Goal: Information Seeking & Learning: Learn about a topic

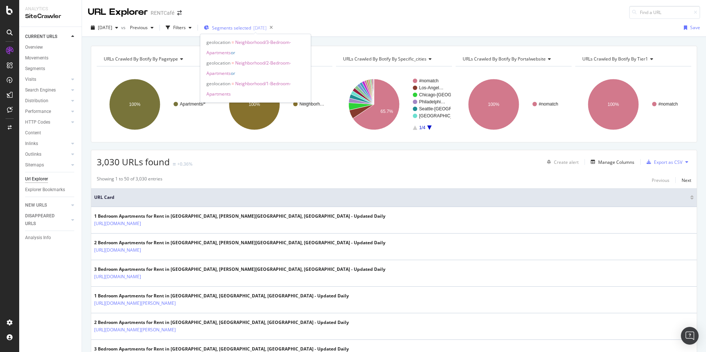
click at [251, 26] on span "Segments selected" at bounding box center [231, 28] width 39 height 6
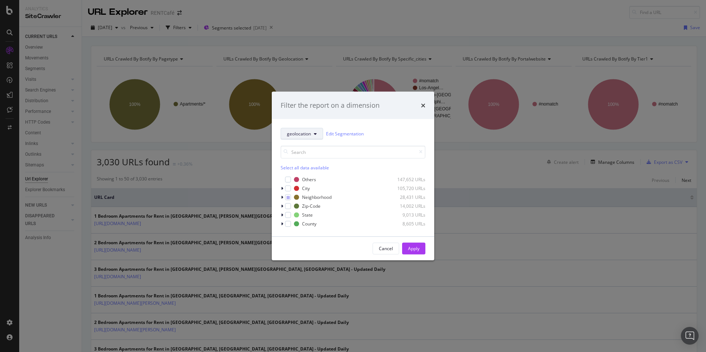
click at [305, 135] on span "geolocation" at bounding box center [299, 134] width 24 height 6
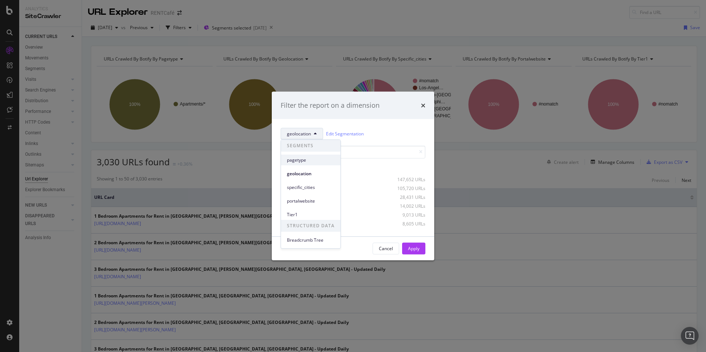
click at [303, 159] on span "pagetype" at bounding box center [311, 160] width 48 height 7
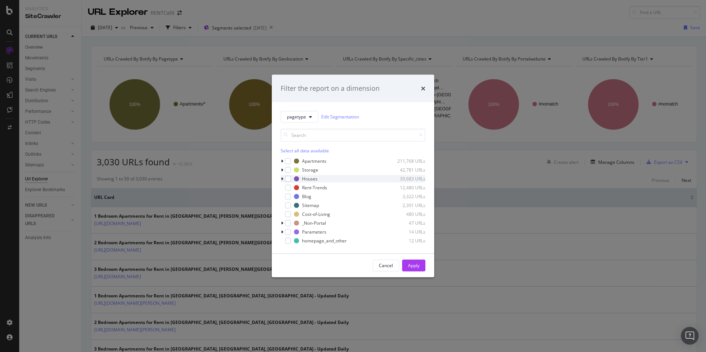
click at [281, 179] on icon "modal" at bounding box center [282, 178] width 2 height 4
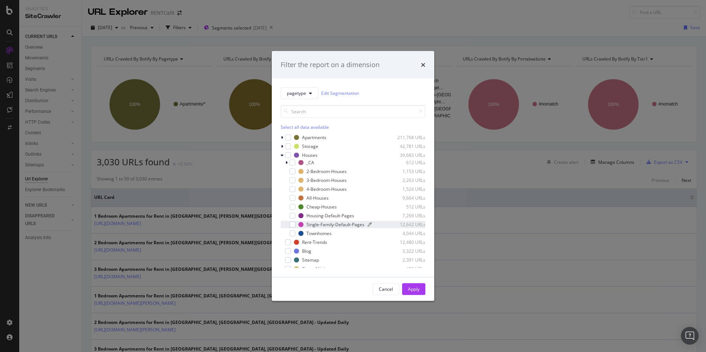
click at [339, 226] on div "Single-Family-Default-Pages" at bounding box center [335, 224] width 58 height 6
click at [414, 288] on div "Apply" at bounding box center [413, 289] width 11 height 6
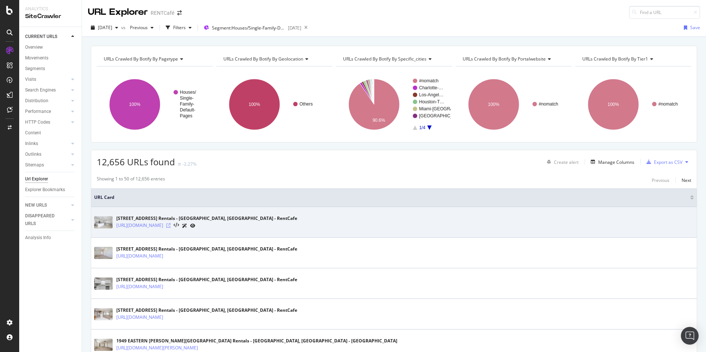
click at [171, 225] on icon at bounding box center [168, 225] width 4 height 4
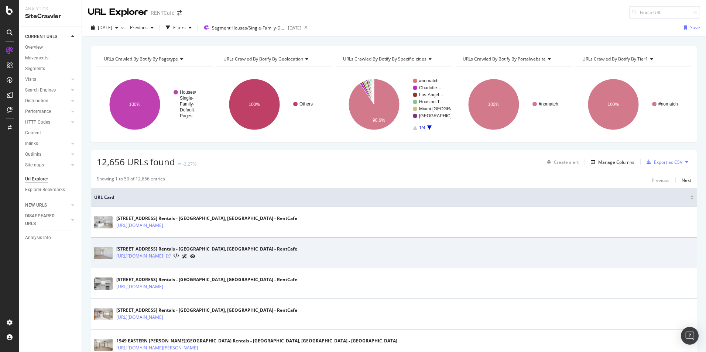
click at [171, 256] on icon at bounding box center [168, 256] width 4 height 4
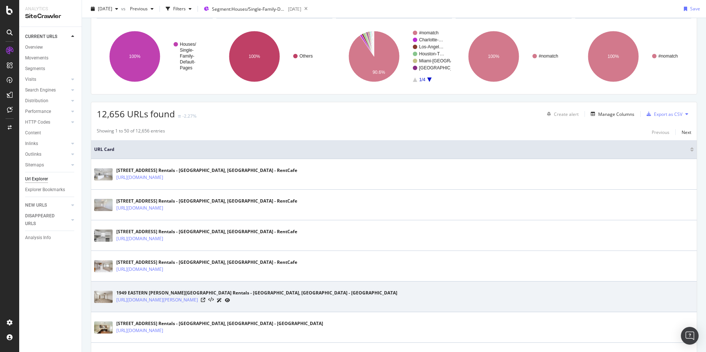
scroll to position [37, 0]
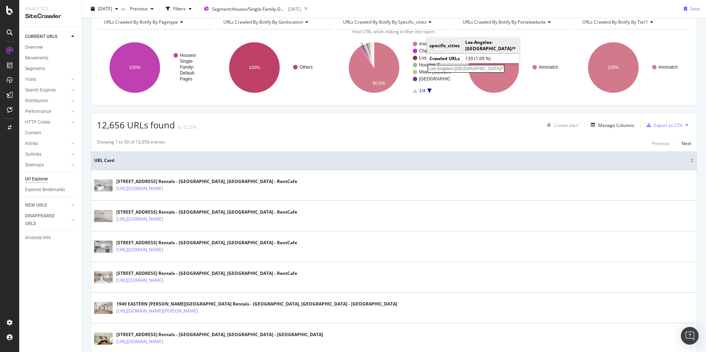
click at [419, 57] on rect "A chart." at bounding box center [432, 58] width 26 height 4
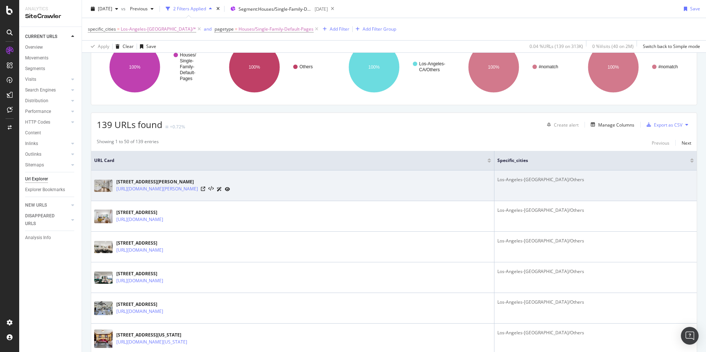
scroll to position [74, 0]
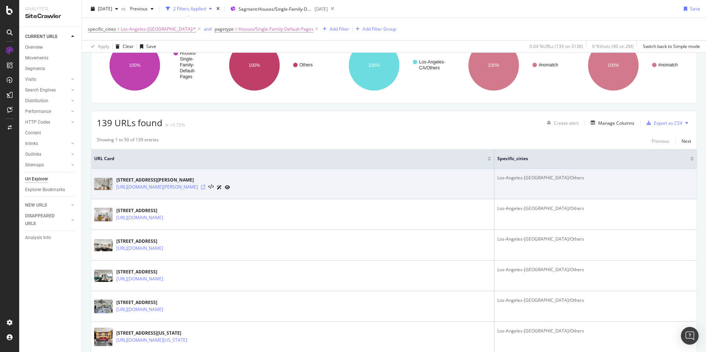
click at [205, 188] on icon at bounding box center [203, 187] width 4 height 4
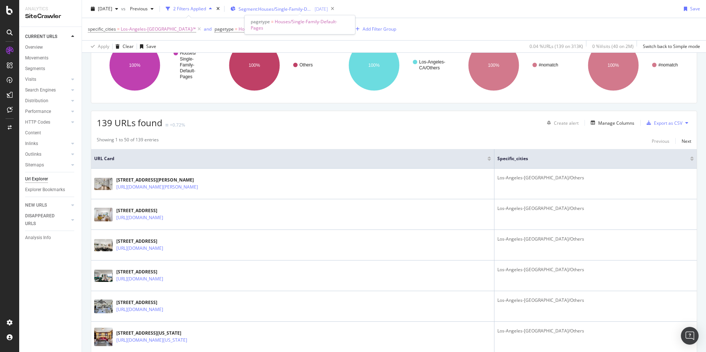
click at [286, 9] on span "Segment: Houses/Single-Family-Default-Pages" at bounding box center [275, 9] width 74 height 6
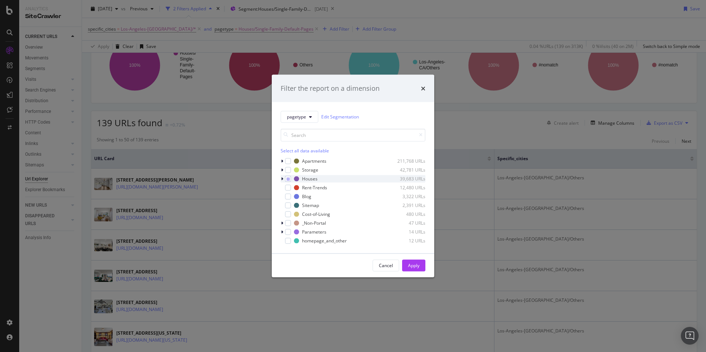
click at [281, 179] on icon "modal" at bounding box center [282, 178] width 2 height 4
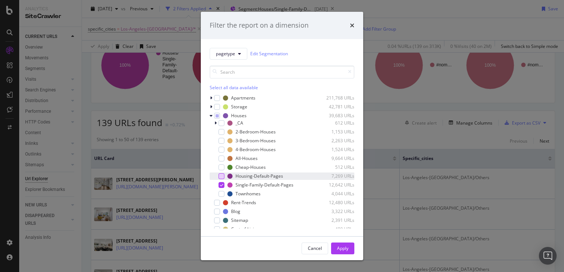
click at [220, 177] on div "modal" at bounding box center [222, 176] width 6 height 6
click at [359, 23] on div "Filter the report on a dimension" at bounding box center [282, 25] width 162 height 27
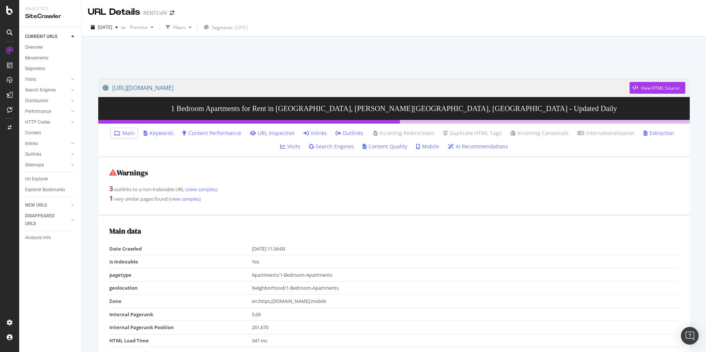
drag, startPoint x: 34, startPoint y: 46, endPoint x: 137, endPoint y: 46, distance: 102.6
click at [34, 46] on div "Overview" at bounding box center [34, 48] width 18 height 8
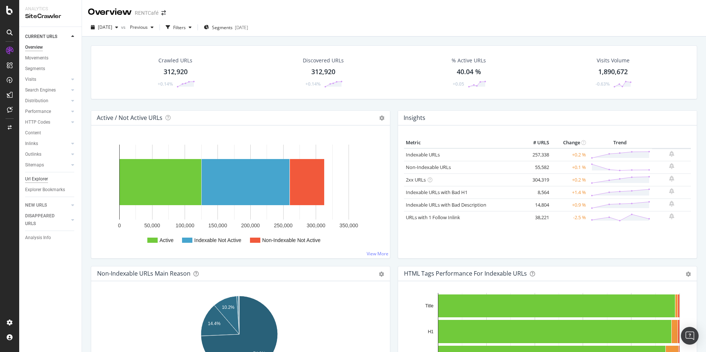
click at [37, 181] on div "Url Explorer" at bounding box center [36, 179] width 23 height 8
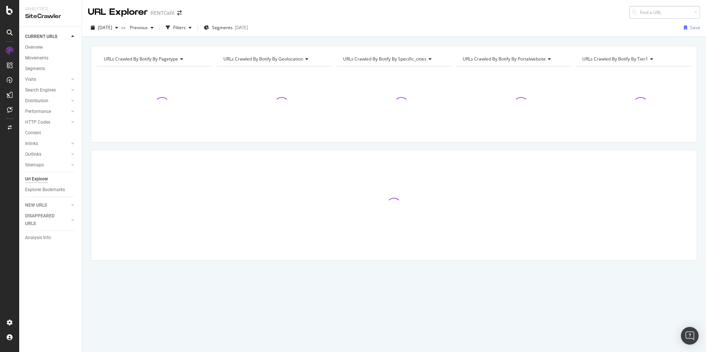
click at [642, 13] on input at bounding box center [664, 12] width 71 height 13
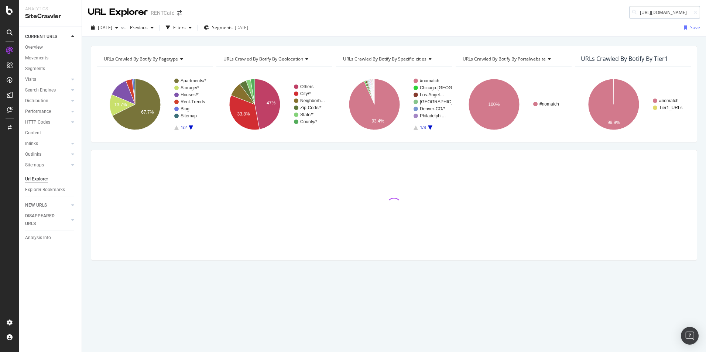
scroll to position [0, 74]
type input "https://www.rentcafe.com/houses-for-rent/us/ca/culver-city/"
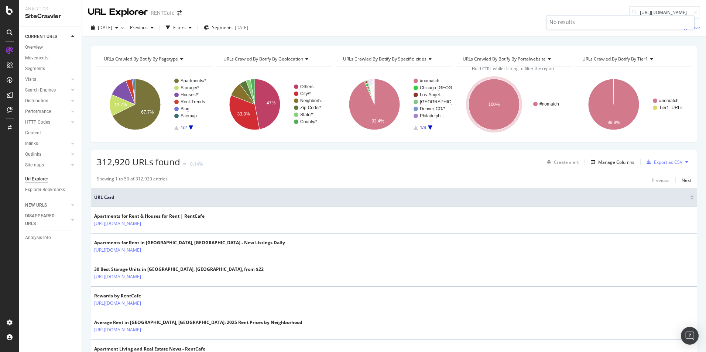
scroll to position [0, 0]
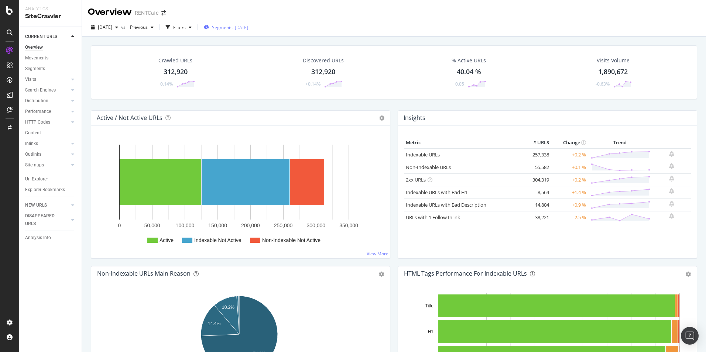
click at [233, 30] on span "Segments" at bounding box center [222, 27] width 21 height 6
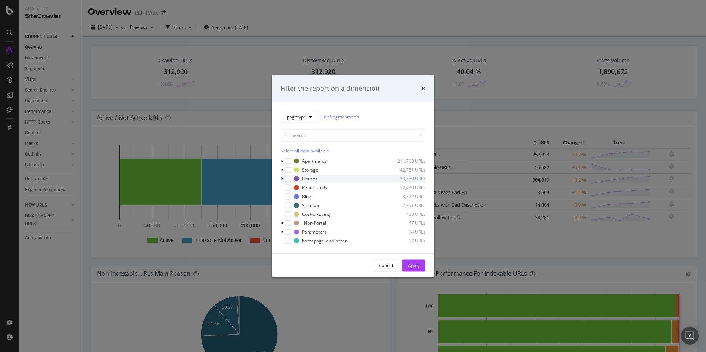
click at [282, 178] on icon "modal" at bounding box center [282, 178] width 2 height 4
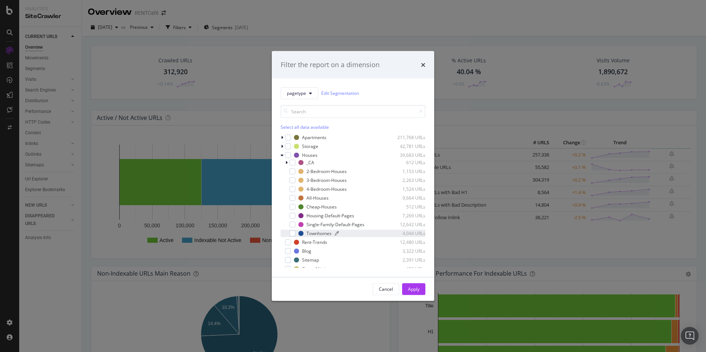
click at [322, 230] on div "Townhomes" at bounding box center [318, 233] width 25 height 6
click at [316, 199] on div "All-Houses" at bounding box center [317, 198] width 22 height 6
click at [419, 288] on div "Apply" at bounding box center [413, 289] width 11 height 6
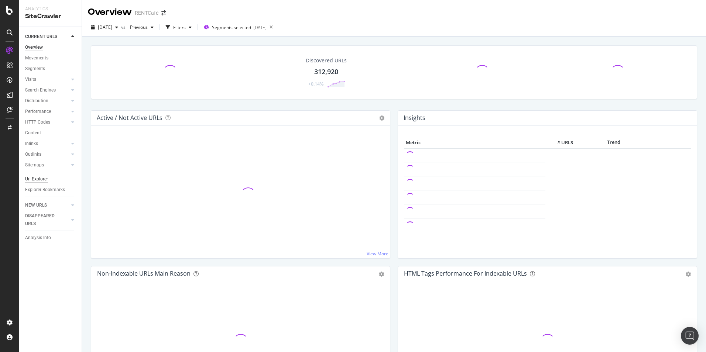
click at [36, 180] on div "Url Explorer" at bounding box center [36, 179] width 23 height 8
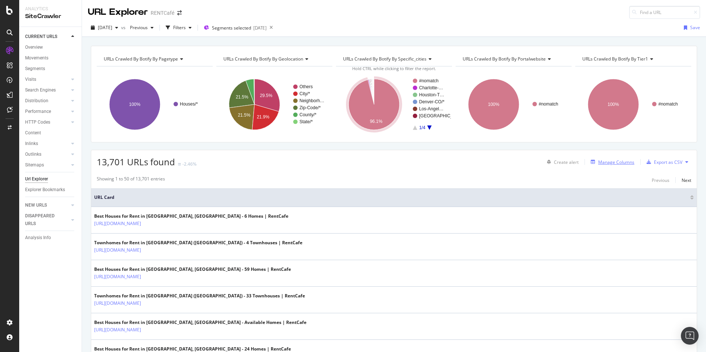
click at [598, 164] on div "Manage Columns" at bounding box center [616, 162] width 36 height 6
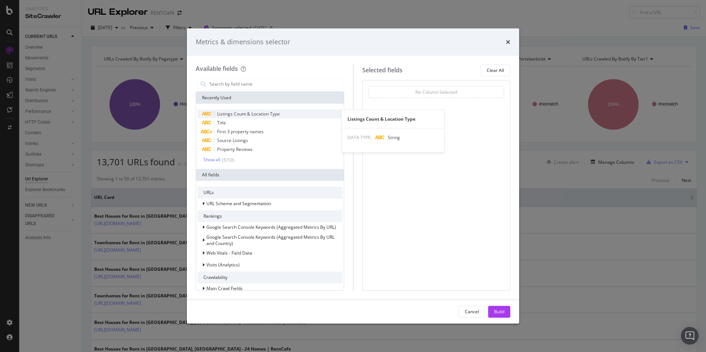
click at [244, 116] on span "Listings Count & Location Type" at bounding box center [248, 114] width 63 height 6
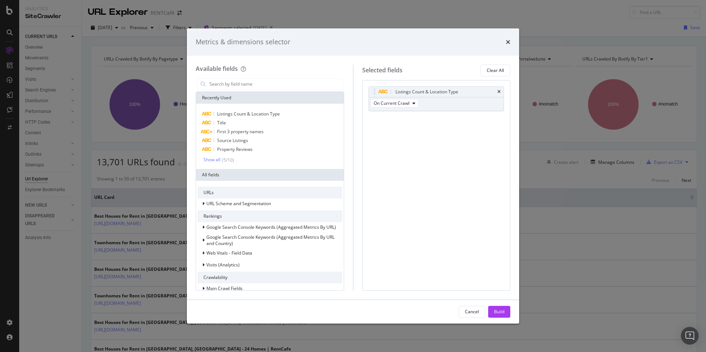
click at [496, 313] on div "Build" at bounding box center [499, 312] width 10 height 6
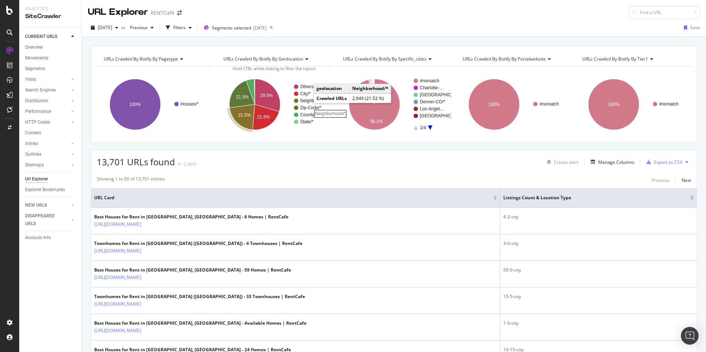
click at [306, 102] on rect "A chart." at bounding box center [313, 101] width 27 height 4
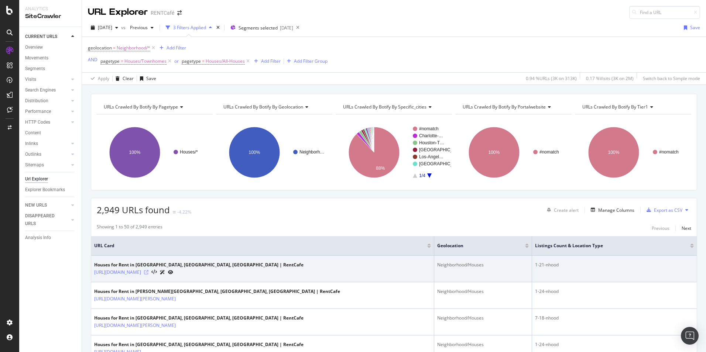
click at [148, 272] on icon at bounding box center [146, 272] width 4 height 4
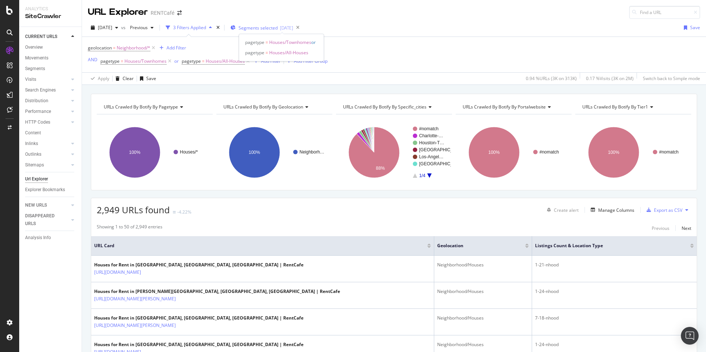
click at [278, 28] on span "Segments selected" at bounding box center [257, 28] width 39 height 6
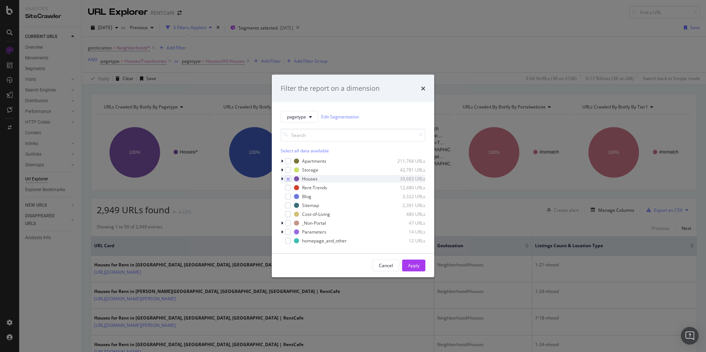
click at [281, 179] on icon "modal" at bounding box center [282, 178] width 2 height 4
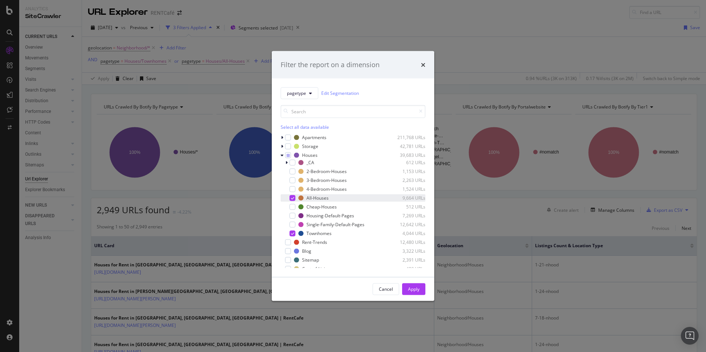
click at [292, 198] on icon "modal" at bounding box center [292, 198] width 3 height 4
click at [290, 170] on div "modal" at bounding box center [292, 171] width 6 height 6
click at [292, 179] on div "modal" at bounding box center [292, 180] width 6 height 6
click at [293, 189] on div "modal" at bounding box center [292, 189] width 6 height 6
click at [293, 233] on icon "modal" at bounding box center [292, 233] width 3 height 4
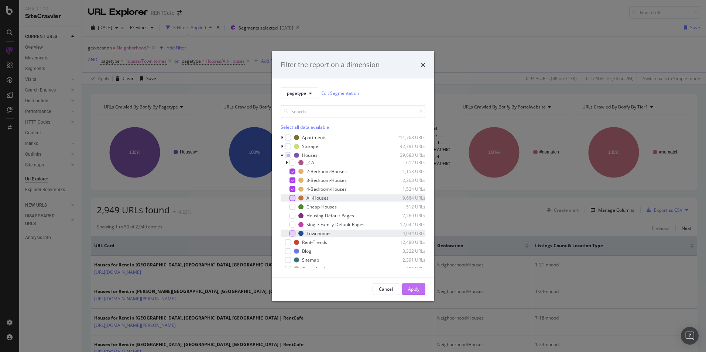
click at [414, 288] on div "Apply" at bounding box center [413, 289] width 11 height 6
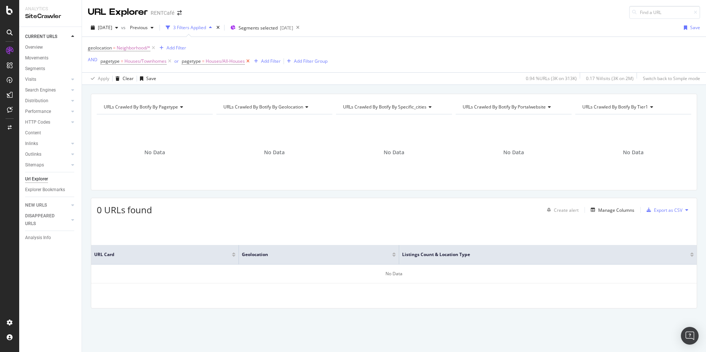
click at [248, 61] on icon at bounding box center [248, 61] width 6 height 7
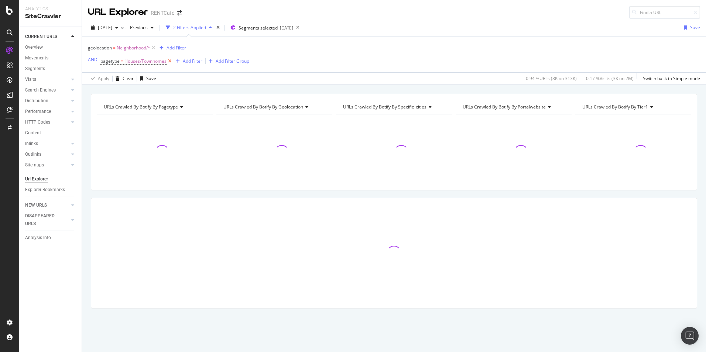
click at [169, 61] on icon at bounding box center [169, 61] width 6 height 7
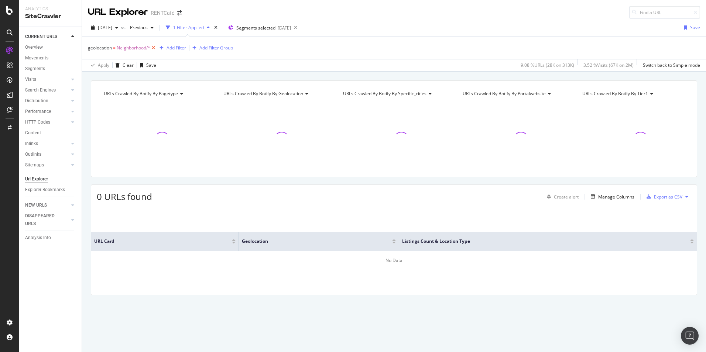
click at [154, 49] on icon at bounding box center [153, 47] width 6 height 7
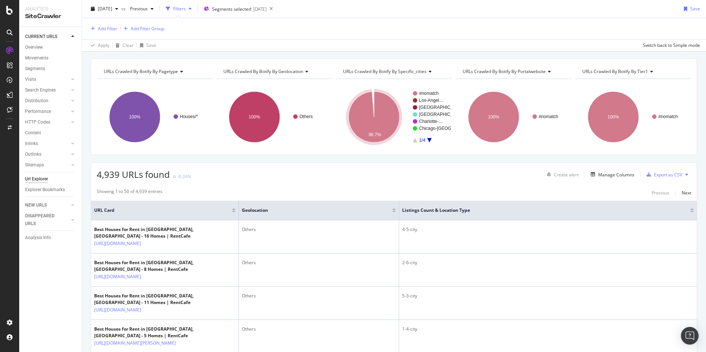
scroll to position [37, 0]
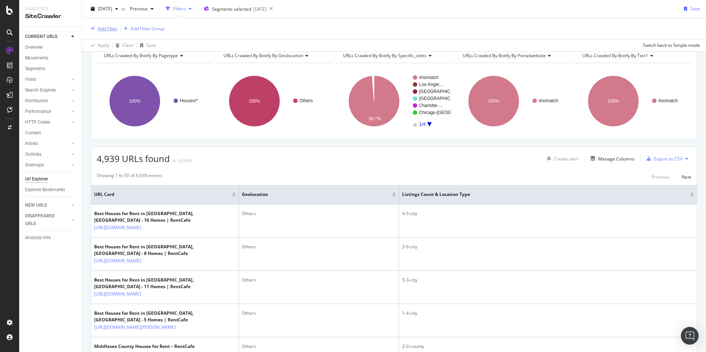
click at [99, 28] on div "Add Filter" at bounding box center [108, 28] width 20 height 6
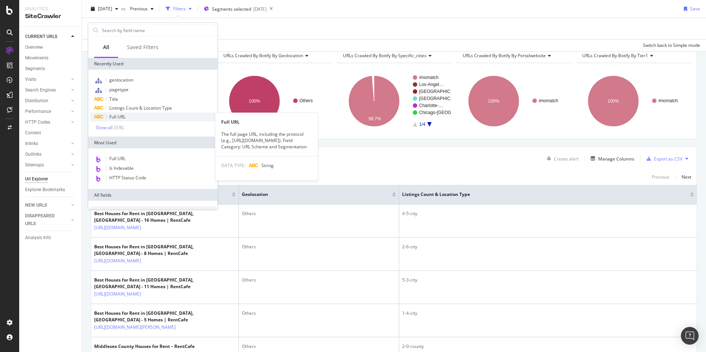
click at [122, 116] on span "Full URL" at bounding box center [117, 117] width 16 height 6
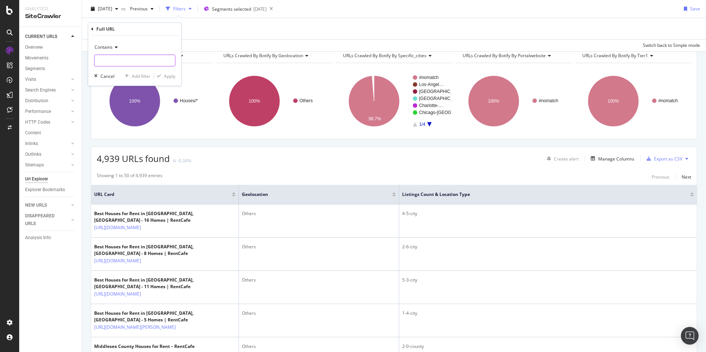
click at [132, 61] on input "text" at bounding box center [134, 61] width 80 height 12
type input "culver"
click at [180, 76] on div "Contains culver Cancel Add filter Apply" at bounding box center [134, 60] width 93 height 50
click at [169, 76] on div "Apply" at bounding box center [169, 76] width 11 height 6
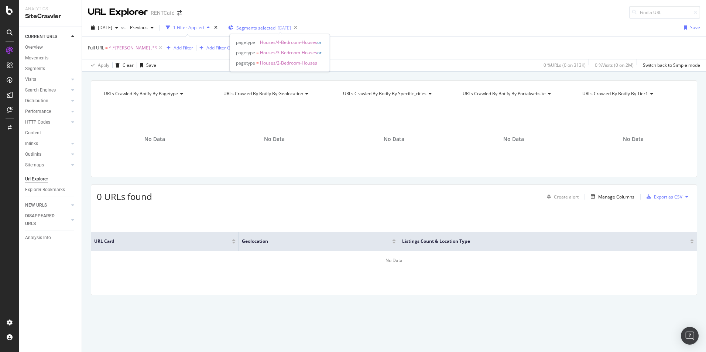
click at [275, 28] on span "Segments selected" at bounding box center [255, 28] width 39 height 6
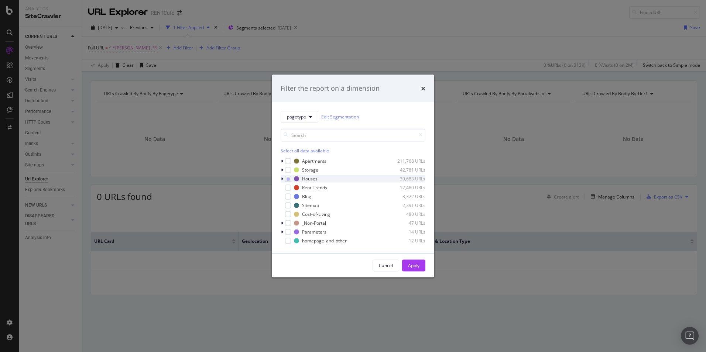
click at [283, 179] on div "modal" at bounding box center [283, 178] width 4 height 7
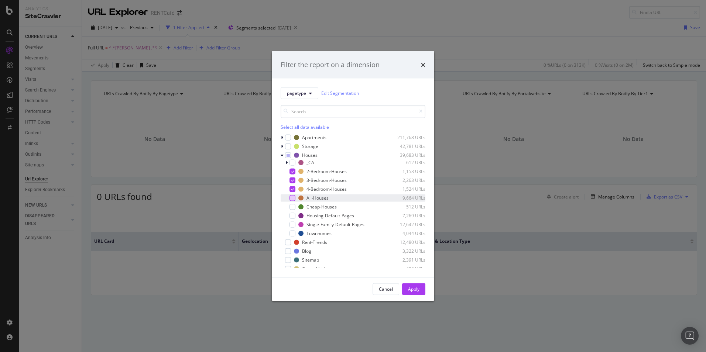
click at [294, 198] on div "modal" at bounding box center [292, 198] width 6 height 6
click at [289, 172] on div "modal" at bounding box center [287, 171] width 4 height 7
click at [293, 180] on icon "modal" at bounding box center [292, 180] width 3 height 4
click at [293, 188] on icon "modal" at bounding box center [292, 189] width 3 height 4
click at [417, 291] on div "Apply" at bounding box center [413, 289] width 11 height 6
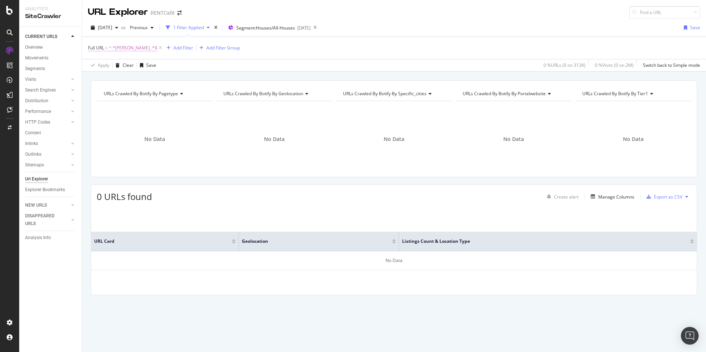
click at [123, 49] on span "^.*culver .*$" at bounding box center [133, 48] width 48 height 10
click at [124, 82] on input "culver" at bounding box center [129, 79] width 70 height 12
paste input "text"
type input "culver"
click at [173, 96] on div "Apply" at bounding box center [169, 94] width 11 height 6
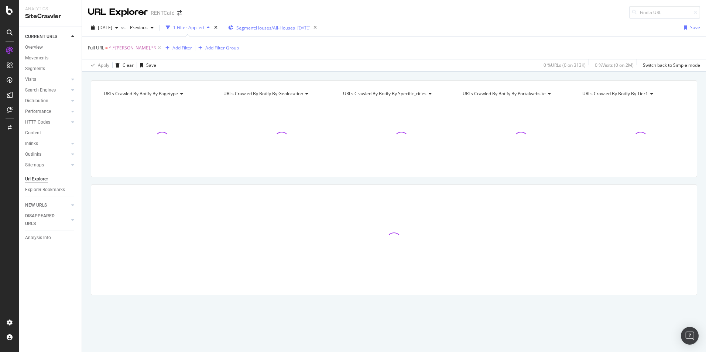
click at [295, 29] on span "Segment: Houses/All-Houses" at bounding box center [265, 28] width 59 height 6
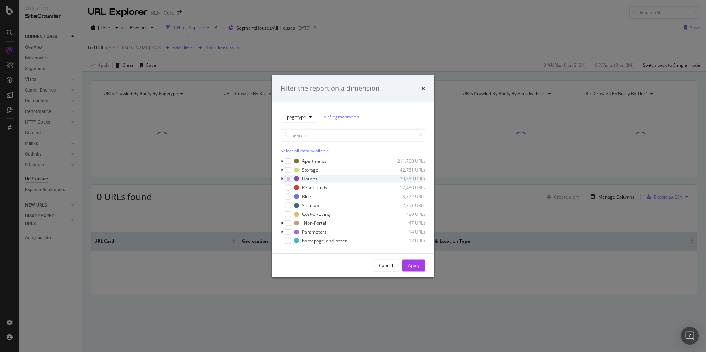
click at [283, 178] on div "modal" at bounding box center [283, 178] width 4 height 7
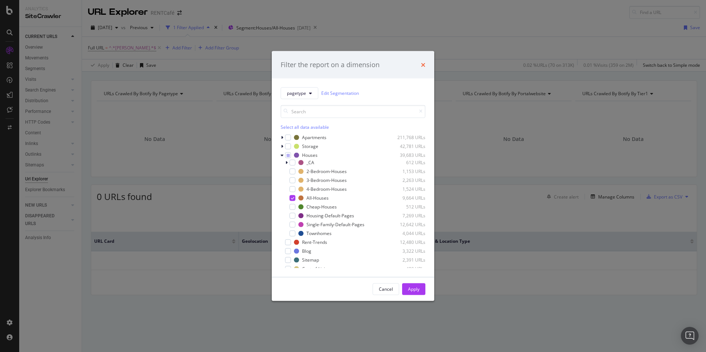
click at [422, 63] on icon "times" at bounding box center [423, 65] width 4 height 6
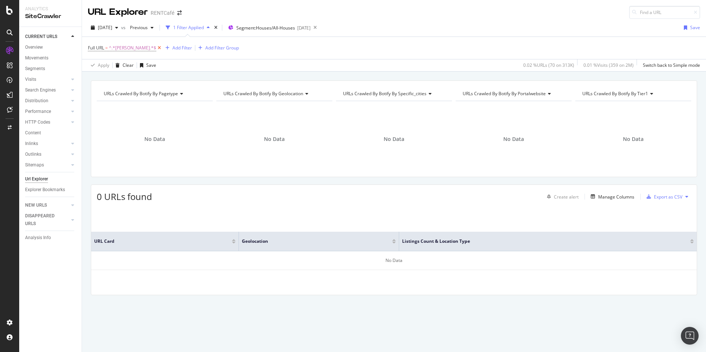
click at [156, 48] on icon at bounding box center [159, 47] width 6 height 7
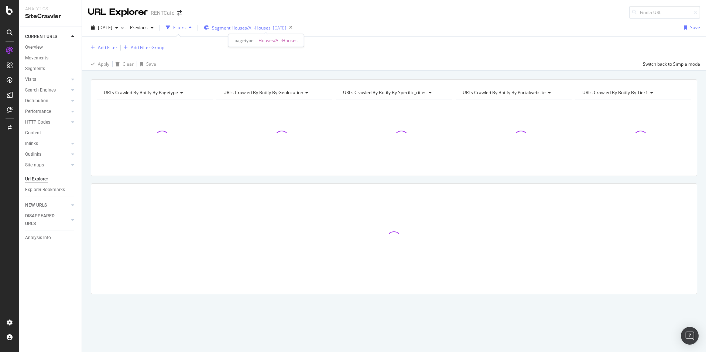
click at [271, 28] on span "Segment: Houses/All-Houses" at bounding box center [241, 28] width 59 height 6
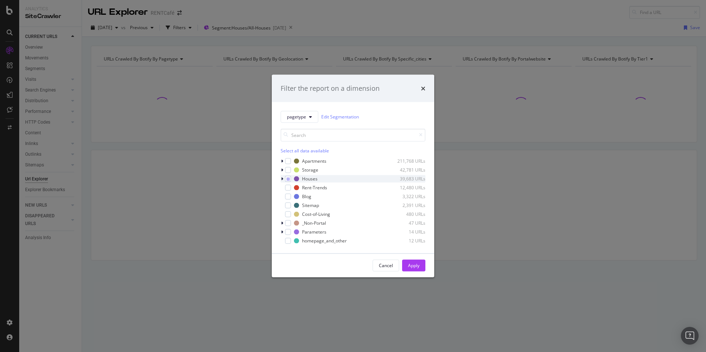
click at [281, 178] on icon "modal" at bounding box center [282, 178] width 2 height 4
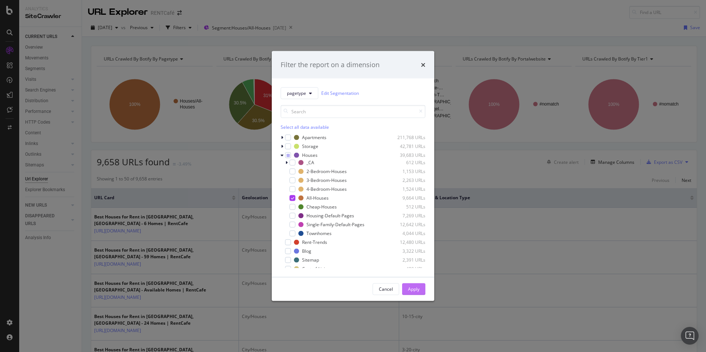
click at [420, 289] on button "Apply" at bounding box center [413, 289] width 23 height 12
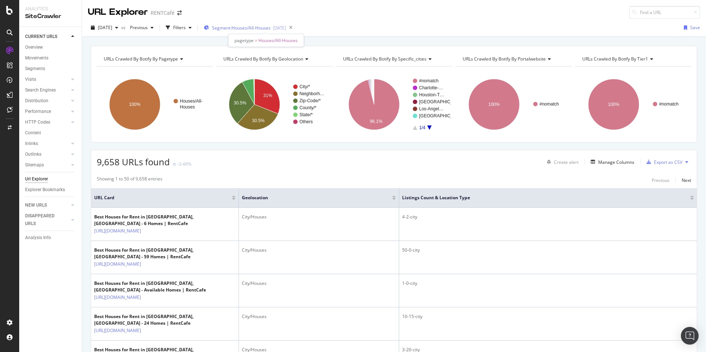
click at [271, 29] on span "Segment: Houses/All-Houses" at bounding box center [241, 28] width 59 height 6
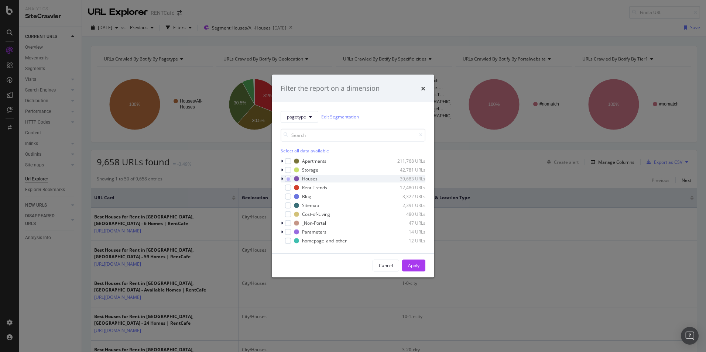
click at [283, 178] on icon "modal" at bounding box center [282, 178] width 2 height 4
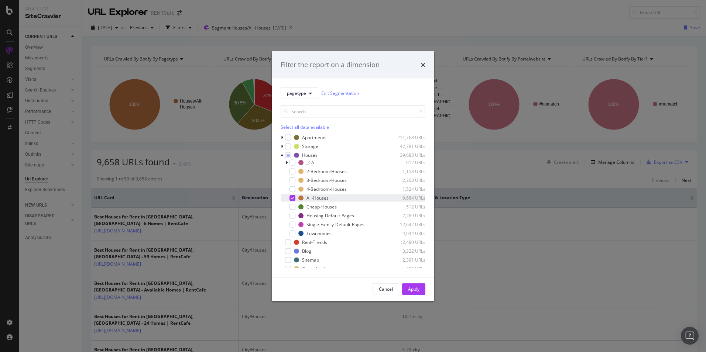
click at [293, 198] on icon "modal" at bounding box center [292, 198] width 3 height 4
click at [292, 236] on div "modal" at bounding box center [292, 233] width 6 height 6
click at [416, 291] on div "Apply" at bounding box center [413, 289] width 11 height 6
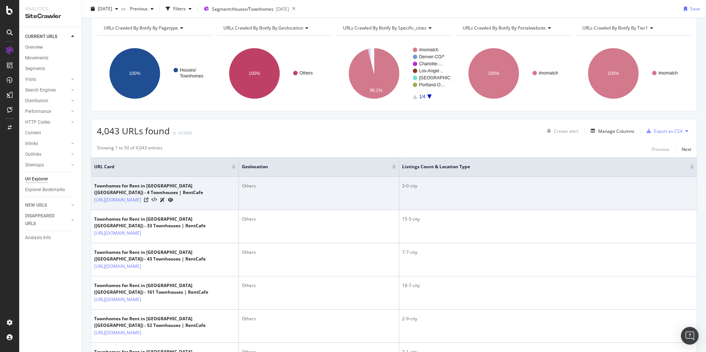
scroll to position [111, 0]
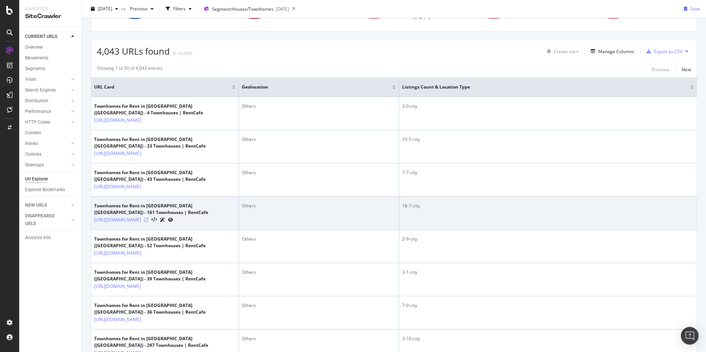
click at [148, 222] on icon at bounding box center [146, 220] width 4 height 4
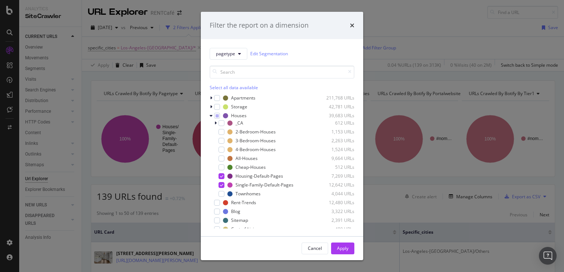
scroll to position [74, 0]
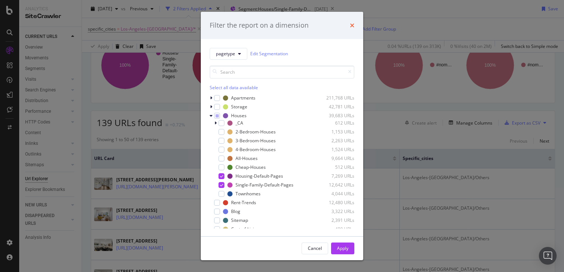
click at [352, 25] on icon "times" at bounding box center [352, 26] width 4 height 6
